Goal: Information Seeking & Learning: Check status

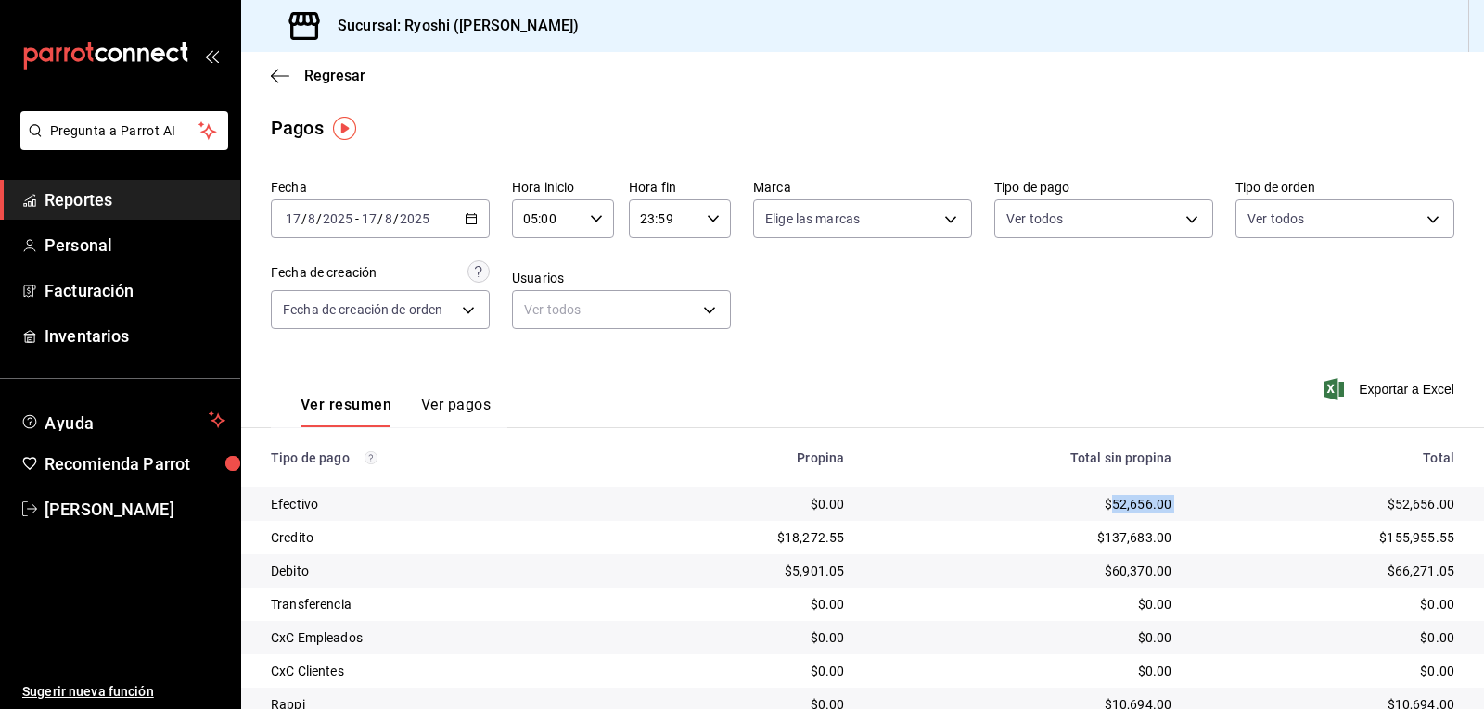
click at [593, 219] on icon "button" at bounding box center [596, 218] width 13 height 13
click at [536, 262] on span "05" at bounding box center [534, 266] width 21 height 15
click at [1176, 216] on div at bounding box center [742, 354] width 1484 height 709
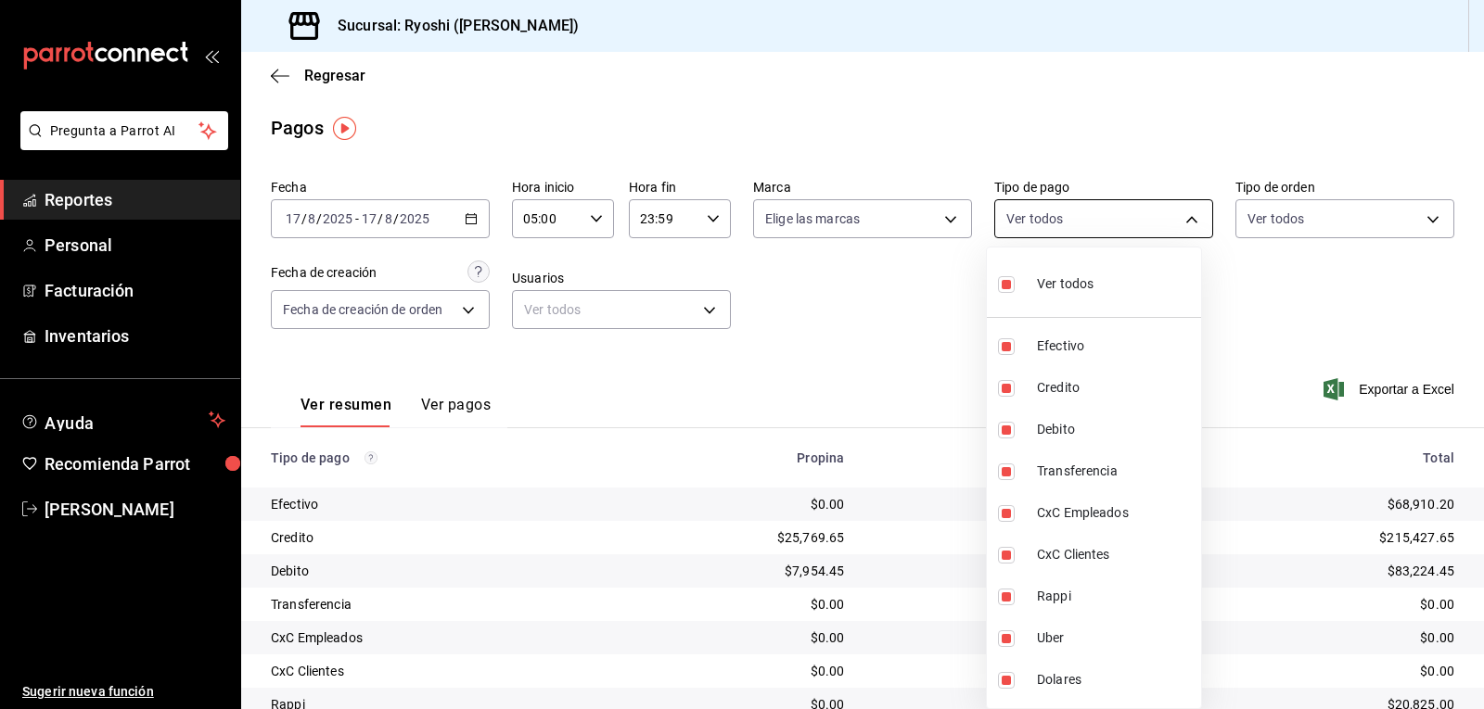
click at [1182, 223] on body "Pregunta a Parrot AI Reportes Personal Facturación Inventarios Ayuda Recomienda…" at bounding box center [742, 354] width 1484 height 709
click at [999, 284] on input "checkbox" at bounding box center [1006, 284] width 17 height 17
checkbox input "false"
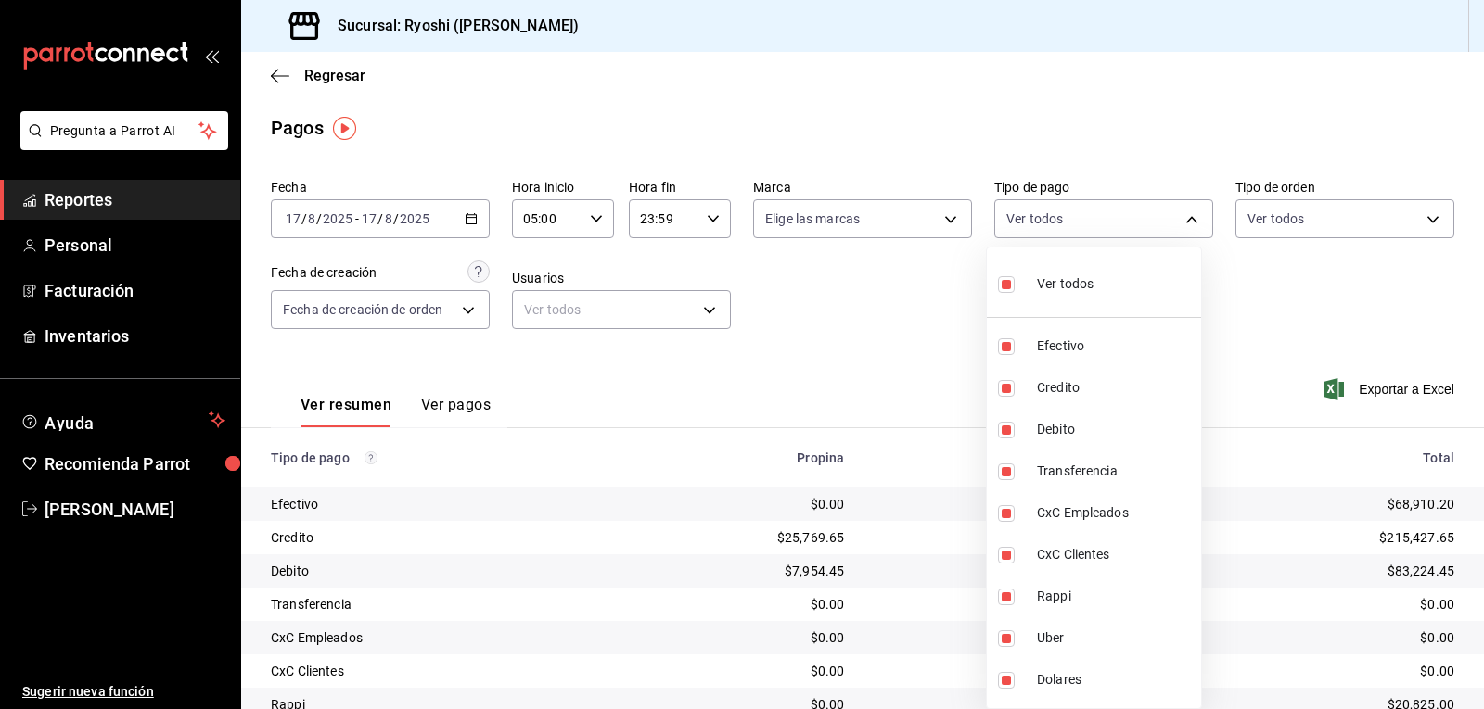
checkbox input "false"
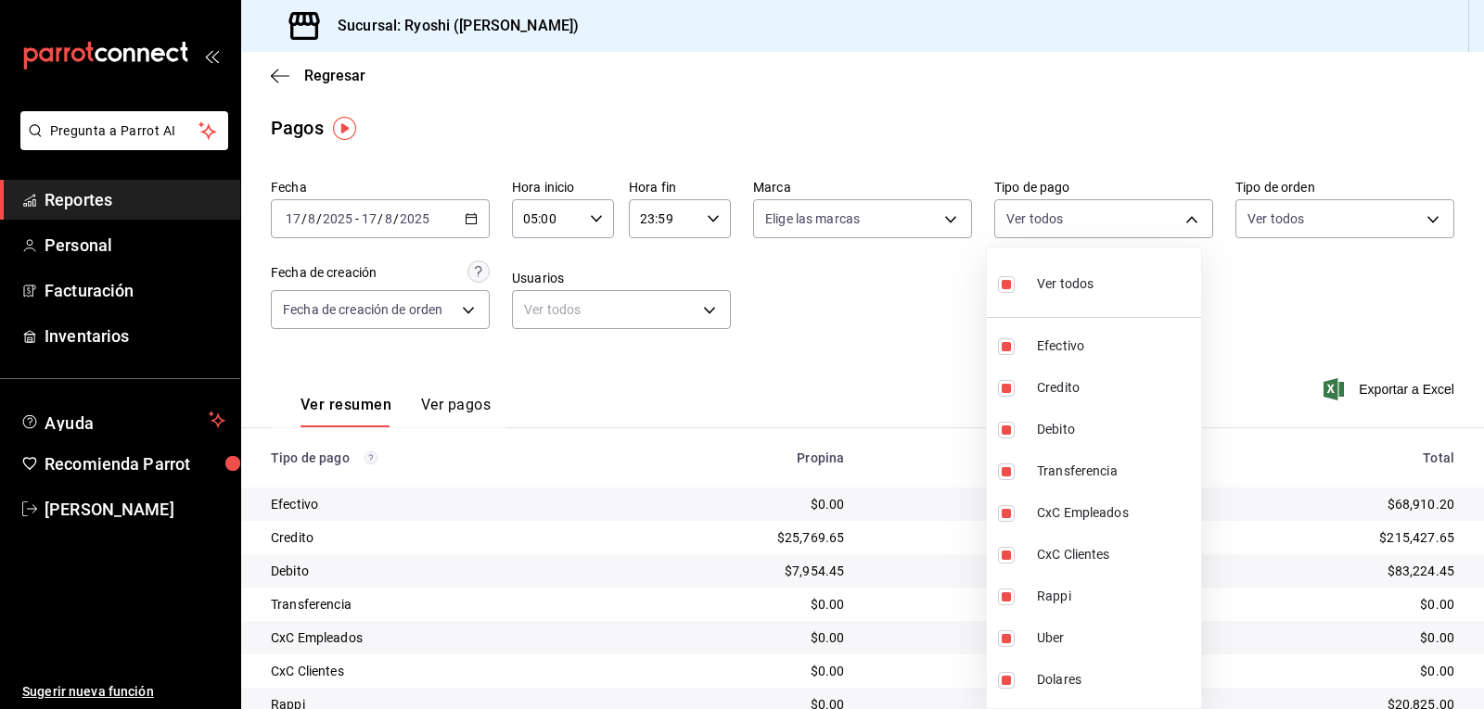
checkbox input "false"
click at [1002, 391] on input "checkbox" at bounding box center [1006, 388] width 17 height 17
checkbox input "true"
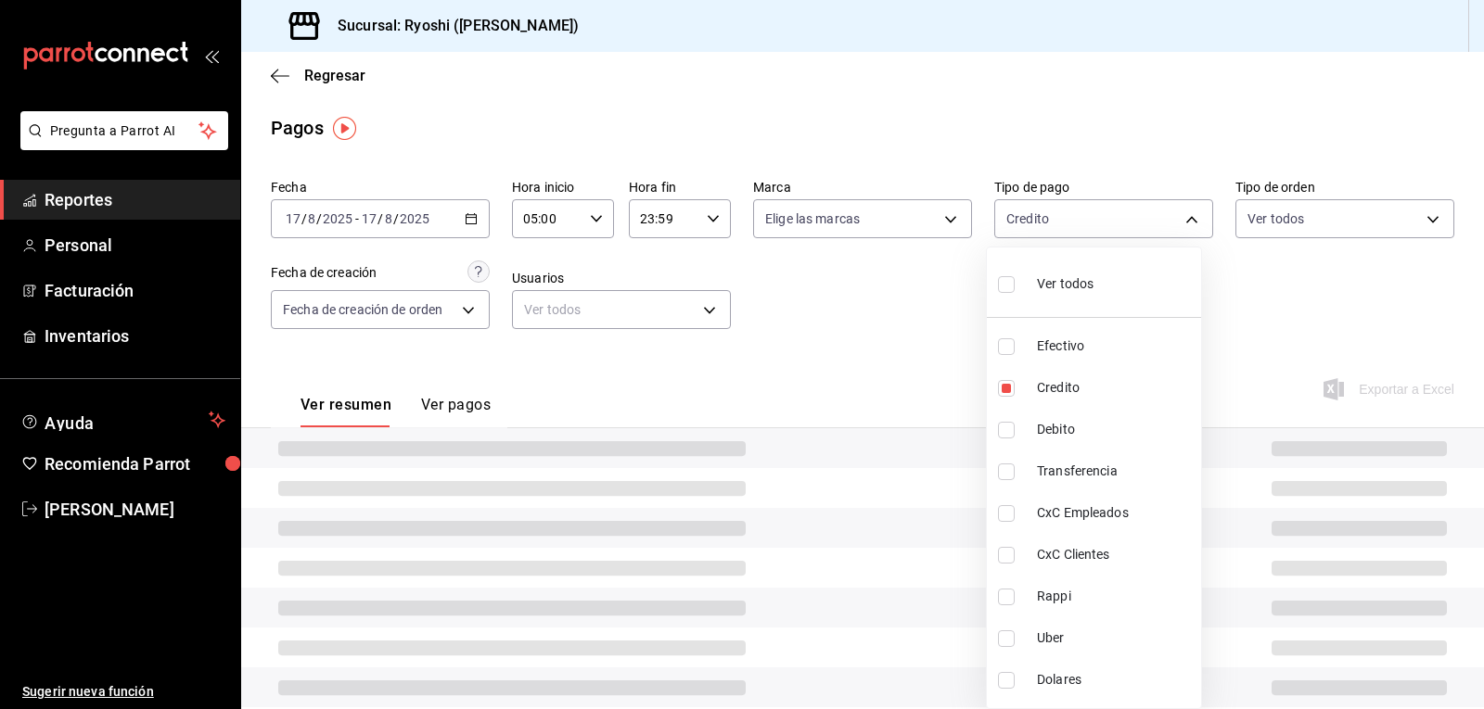
click at [1005, 440] on li "Debito" at bounding box center [1094, 430] width 214 height 42
type input "9b0685d2-7f5d-4ede-a6b4-58a2ffcbf3cd,4fc1f123-1106-4d46-a6dc-4994d0550367"
checkbox input "true"
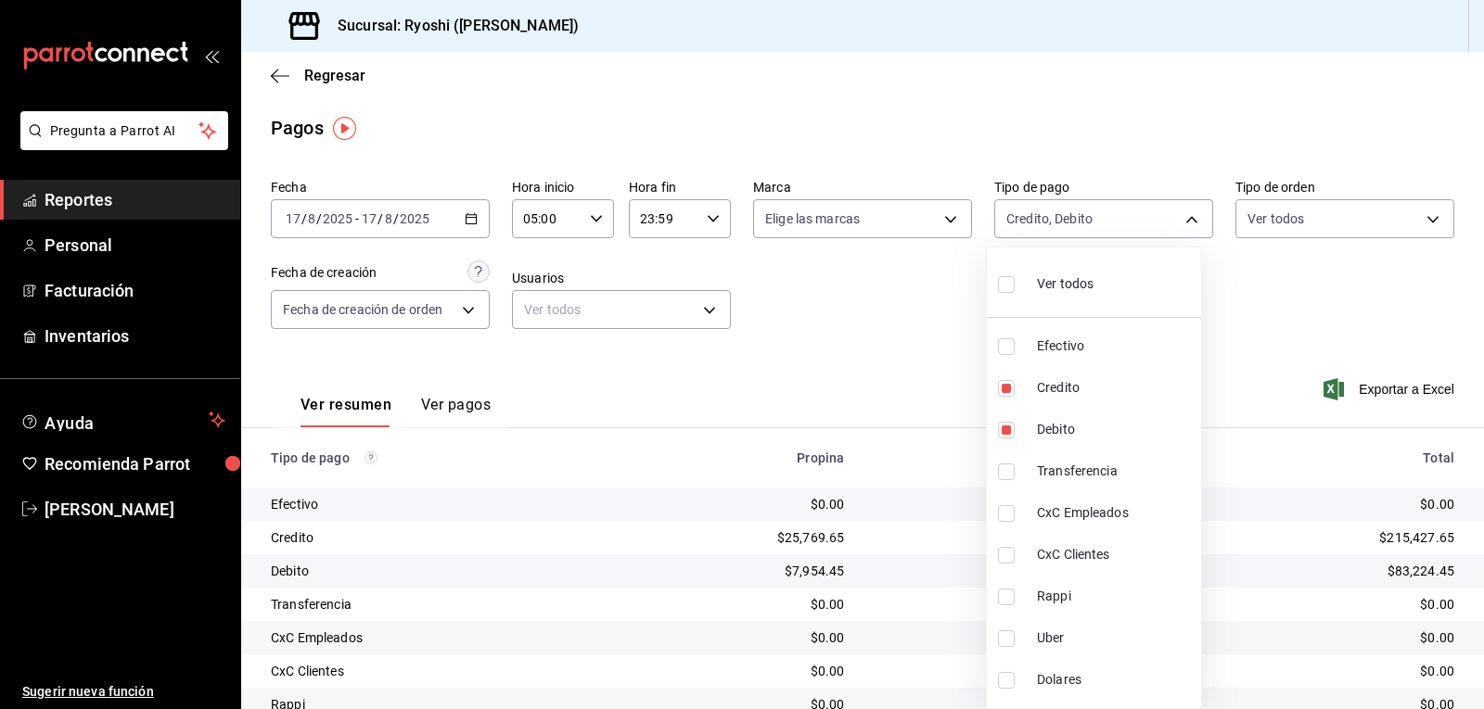
click at [914, 443] on div at bounding box center [742, 354] width 1484 height 709
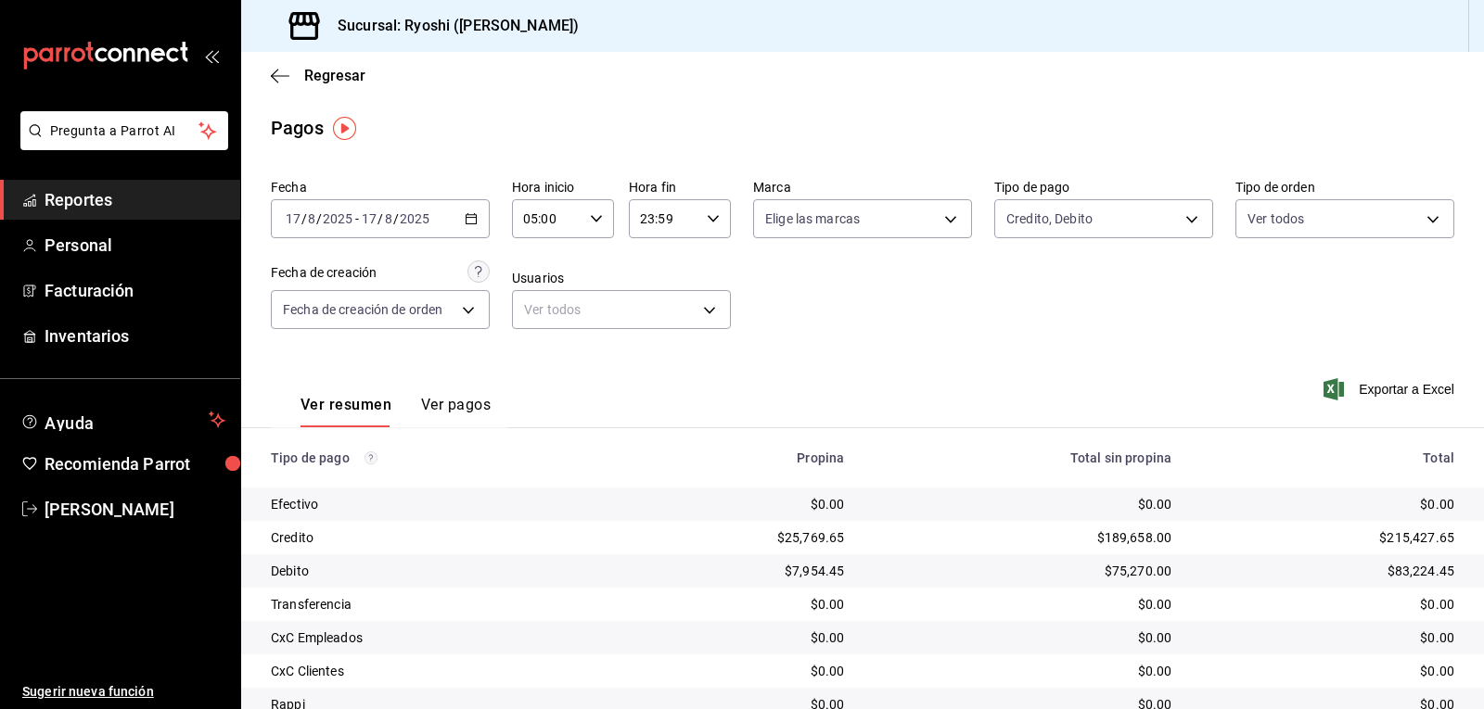
click at [591, 213] on icon "button" at bounding box center [596, 218] width 13 height 13
click at [541, 311] on span "06" at bounding box center [534, 310] width 21 height 15
type input "06:00"
click at [1180, 218] on div at bounding box center [742, 354] width 1484 height 709
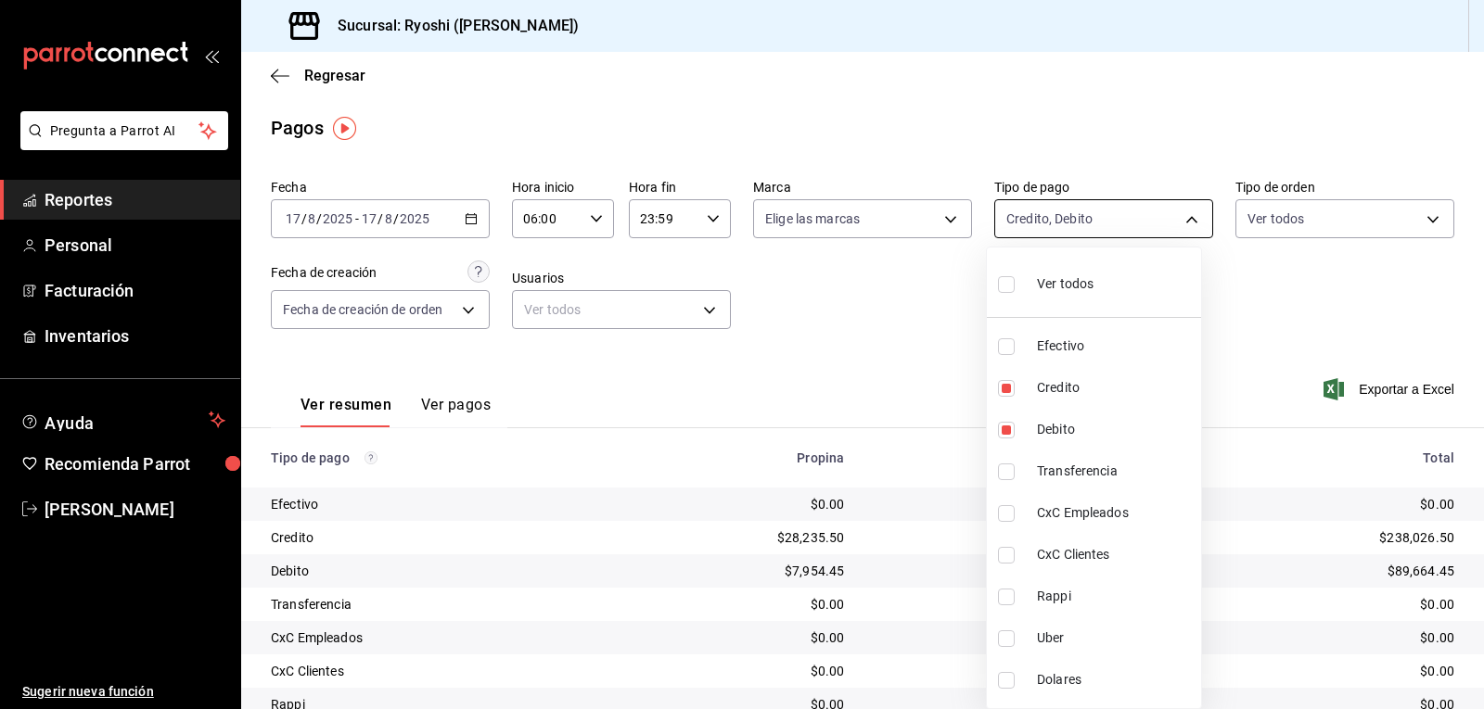
click at [1183, 213] on body "Pregunta a Parrot AI Reportes Personal Facturación Inventarios Ayuda Recomienda…" at bounding box center [742, 354] width 1484 height 709
click at [995, 289] on li "Ver todos" at bounding box center [1094, 282] width 214 height 55
type input "789b4605-08e0-4dfe-9865-94468e2c17aa,9b0685d2-7f5d-4ede-a6b4-58a2ffcbf3cd,4fc1f…"
checkbox input "true"
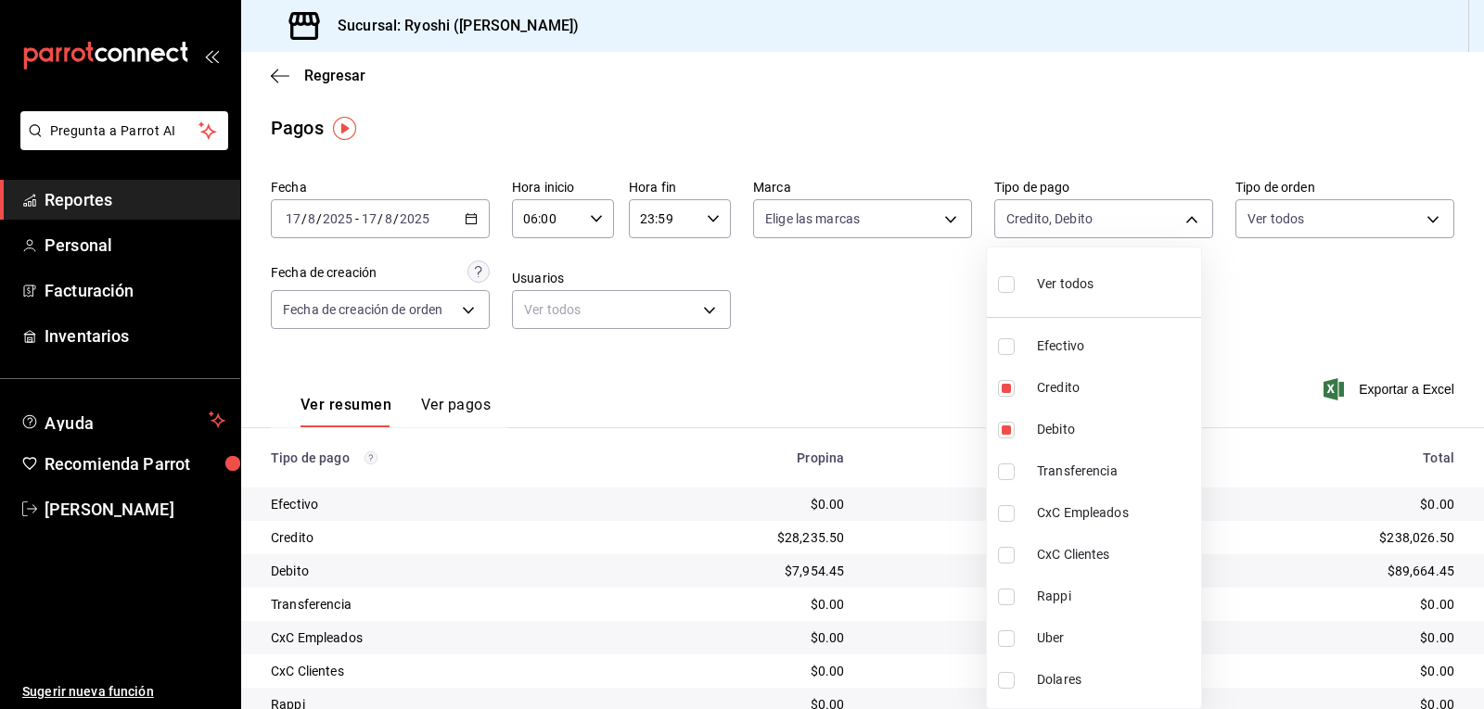
checkbox input "true"
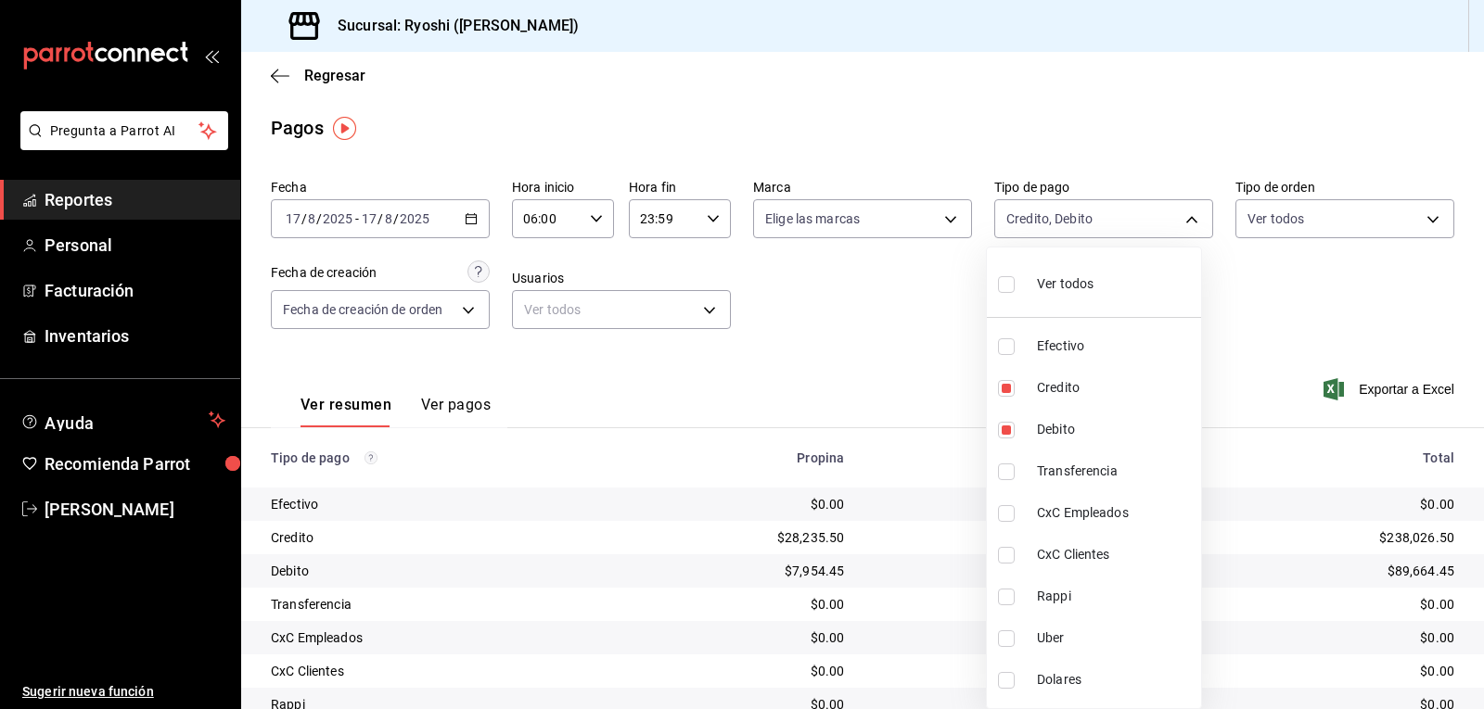
checkbox input "true"
click at [861, 326] on div at bounding box center [742, 354] width 1484 height 709
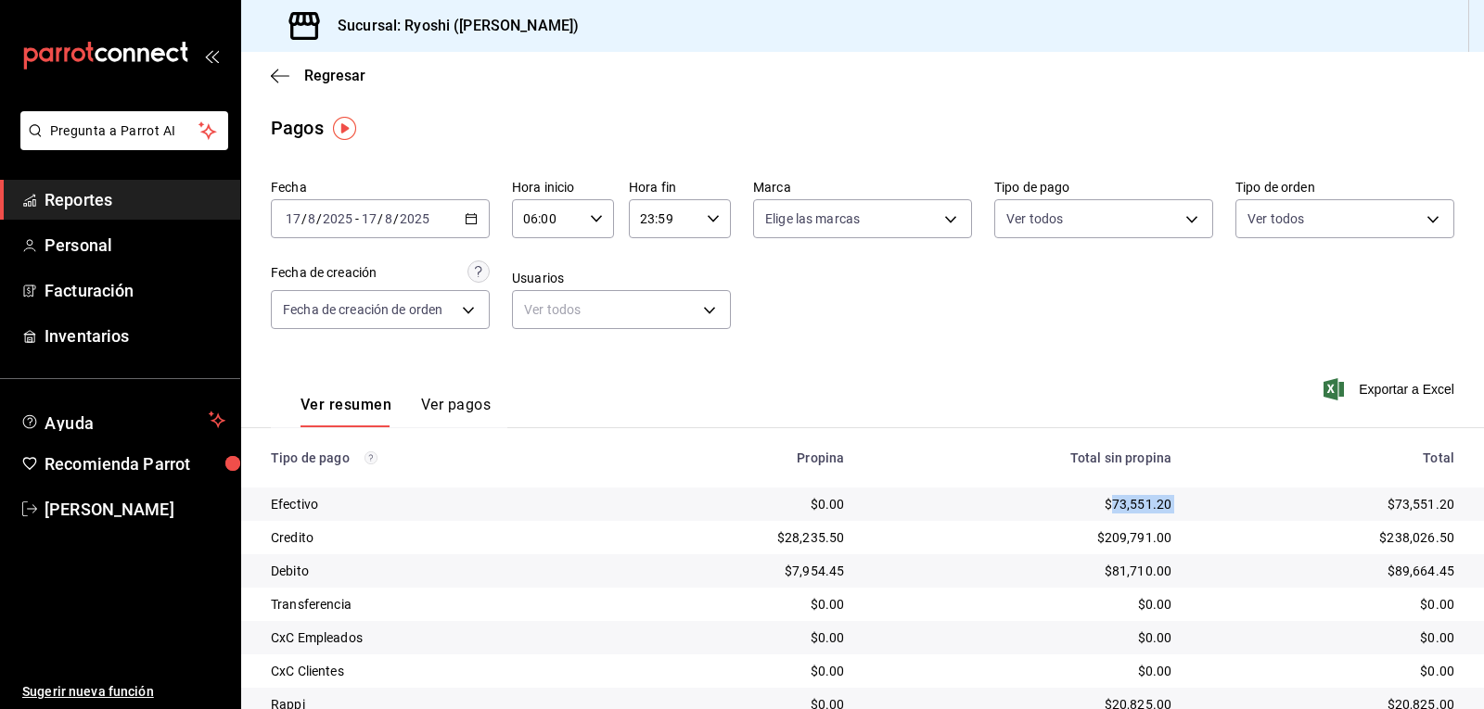
drag, startPoint x: 1100, startPoint y: 499, endPoint x: 1138, endPoint y: 497, distance: 38.1
click at [1175, 500] on tr "Efectivo $0.00 $73,551.20 $73,551.20" at bounding box center [862, 504] width 1243 height 33
copy div "73,551.20"
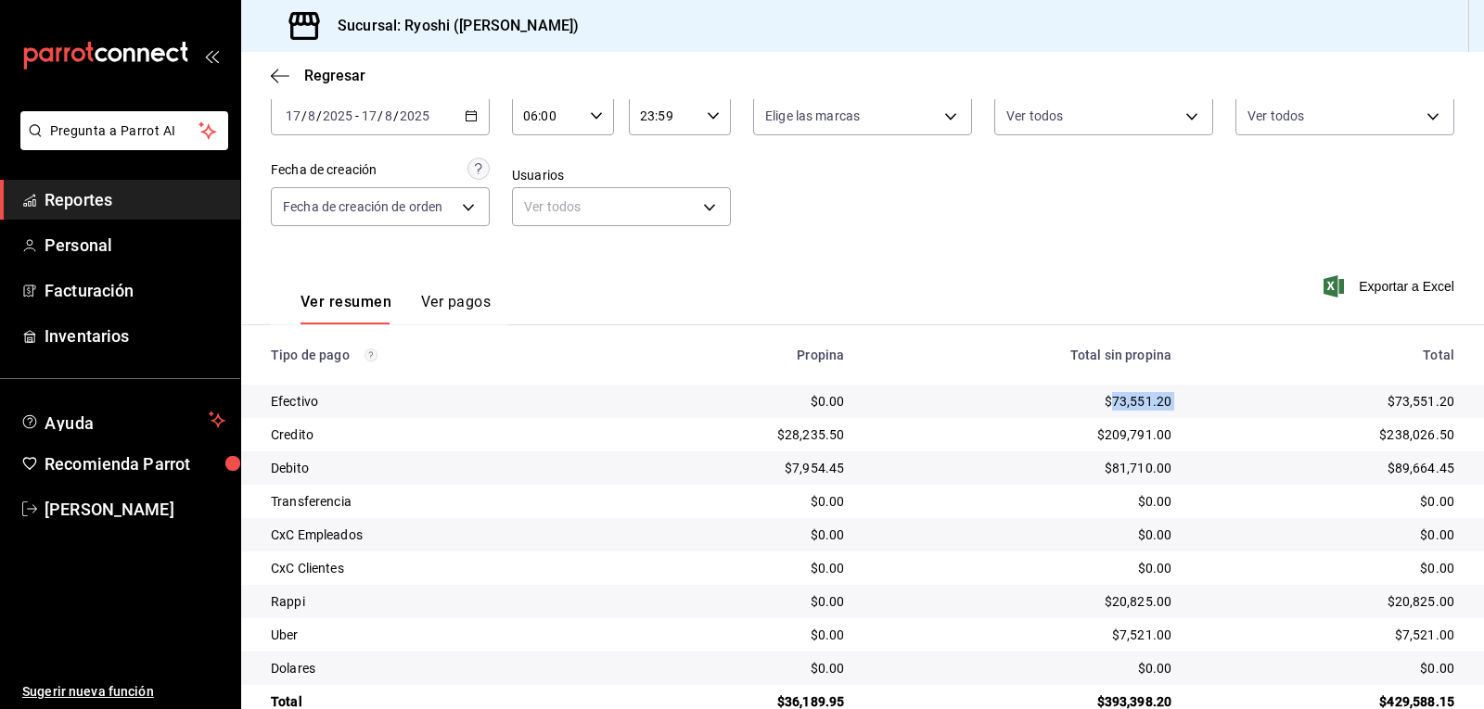
scroll to position [143, 0]
